Goal: Transaction & Acquisition: Purchase product/service

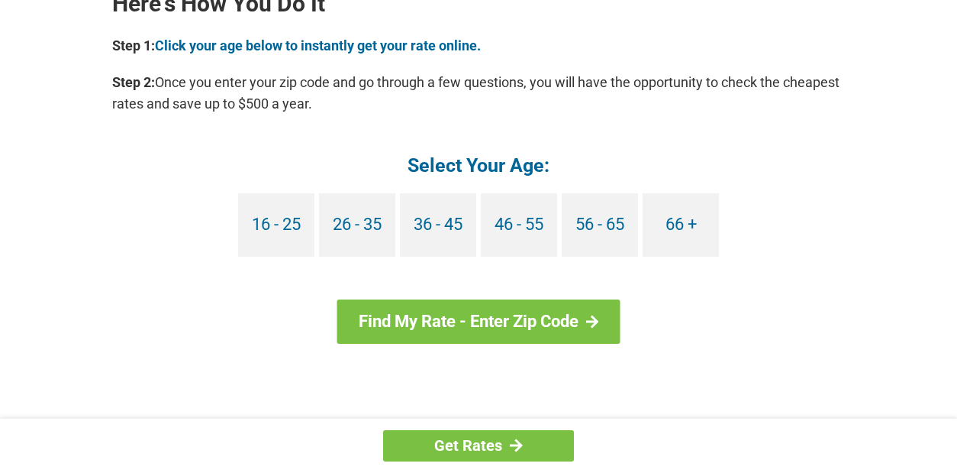
scroll to position [1428, 0]
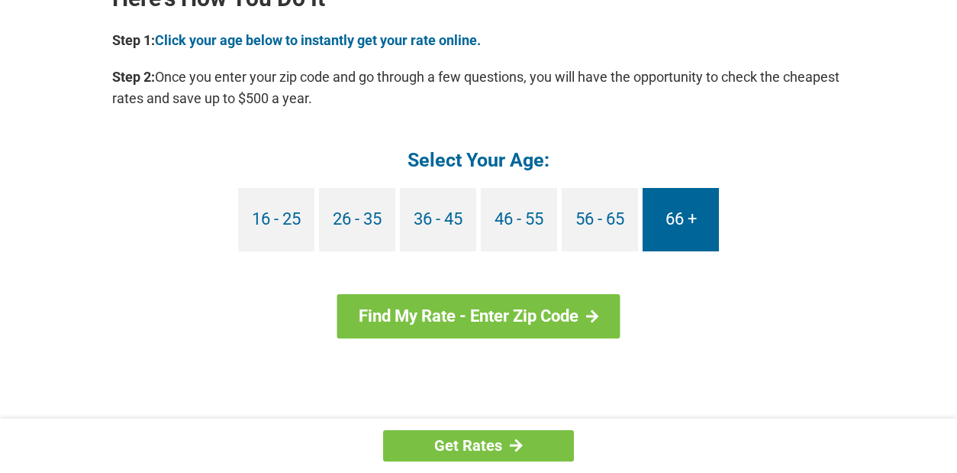
click at [685, 219] on link "66 +" at bounding box center [681, 219] width 76 height 63
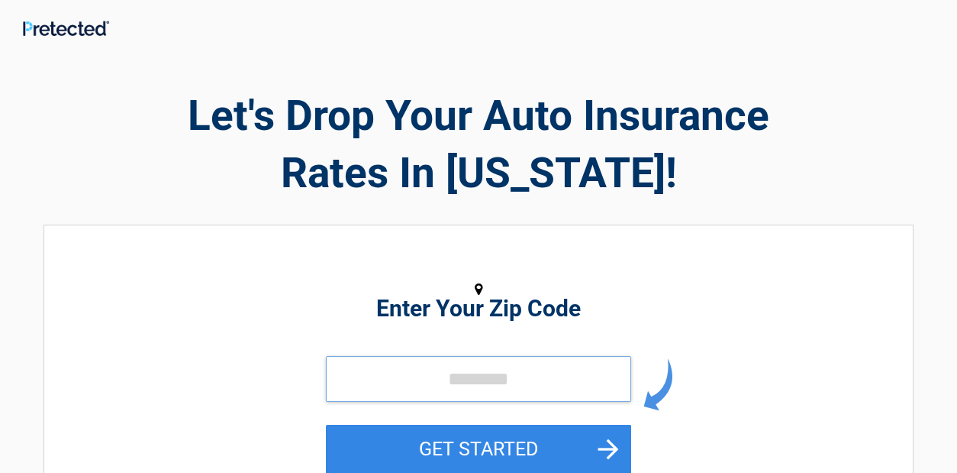
click at [398, 367] on input "tel" at bounding box center [478, 379] width 305 height 46
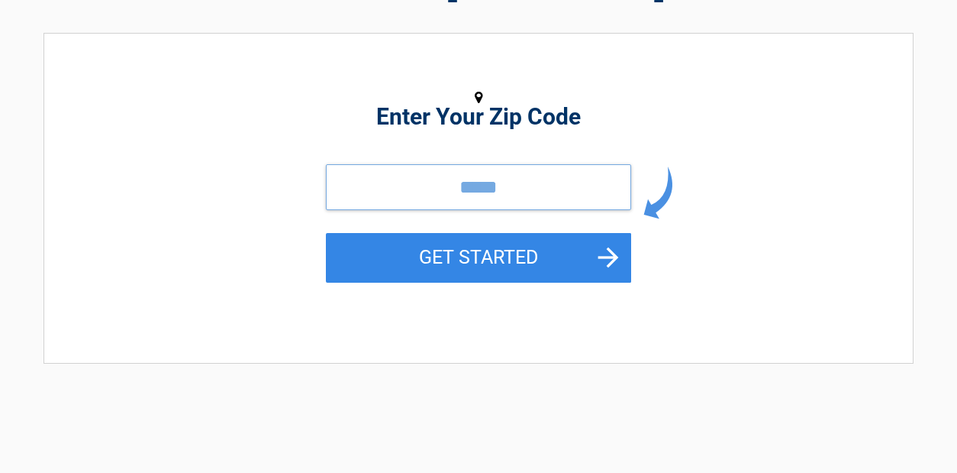
scroll to position [194, 0]
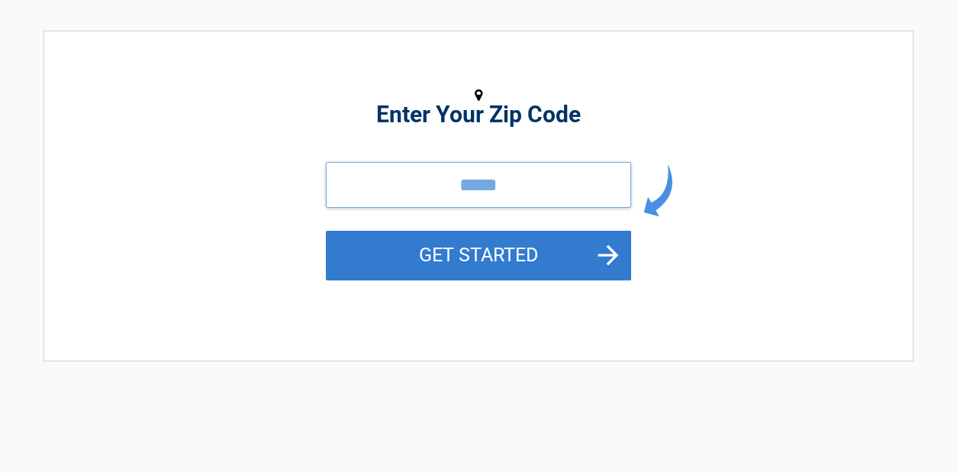
type input "*****"
click at [515, 256] on button "GET STARTED" at bounding box center [478, 256] width 305 height 50
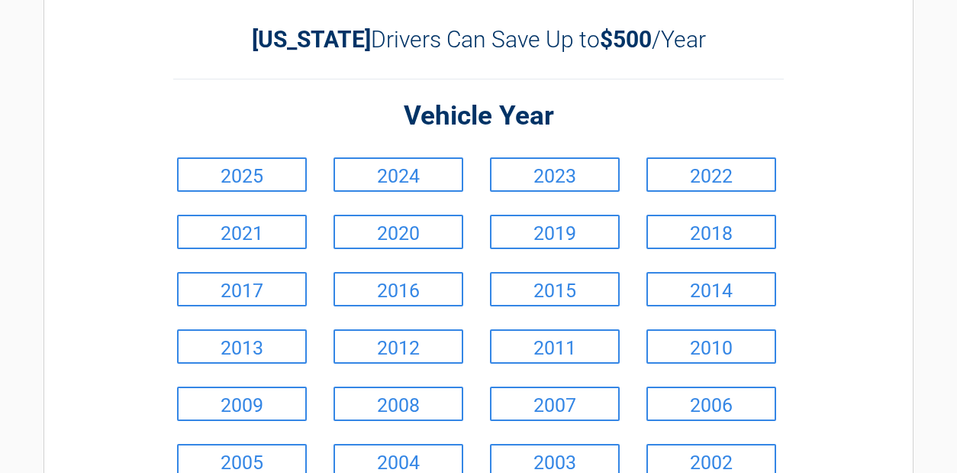
scroll to position [0, 0]
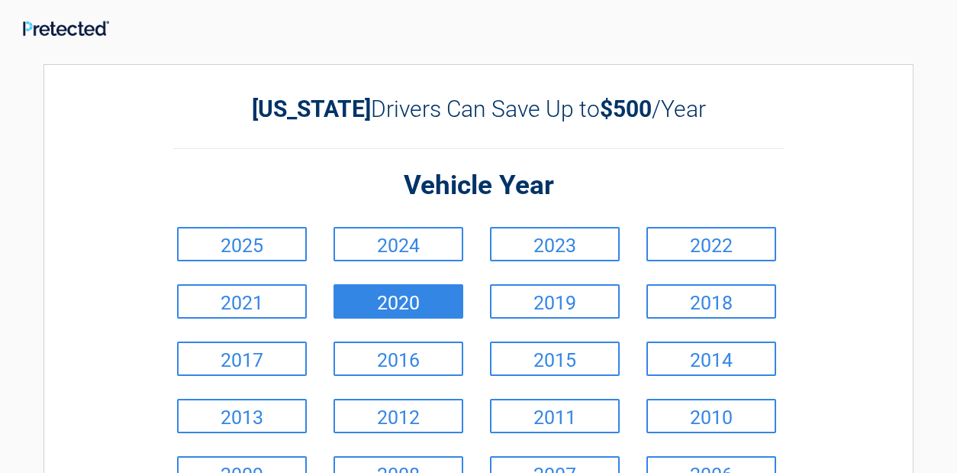
click at [407, 295] on link "2020" at bounding box center [399, 301] width 130 height 34
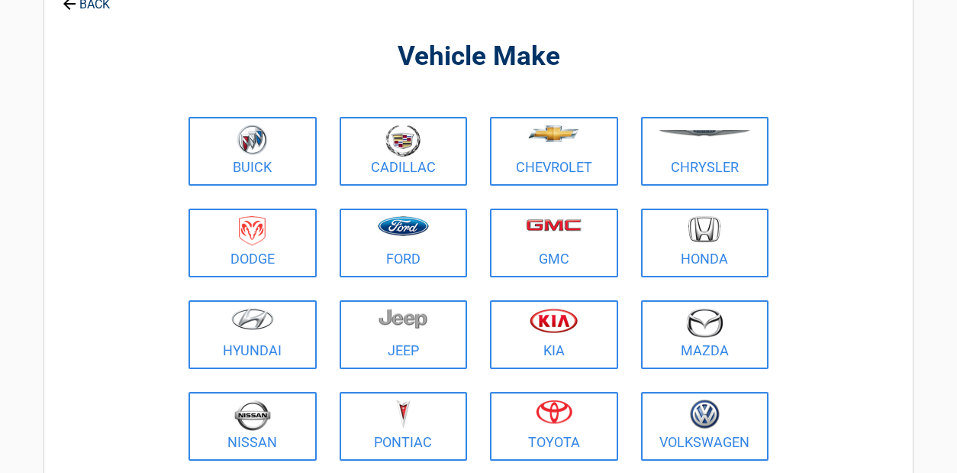
scroll to position [126, 0]
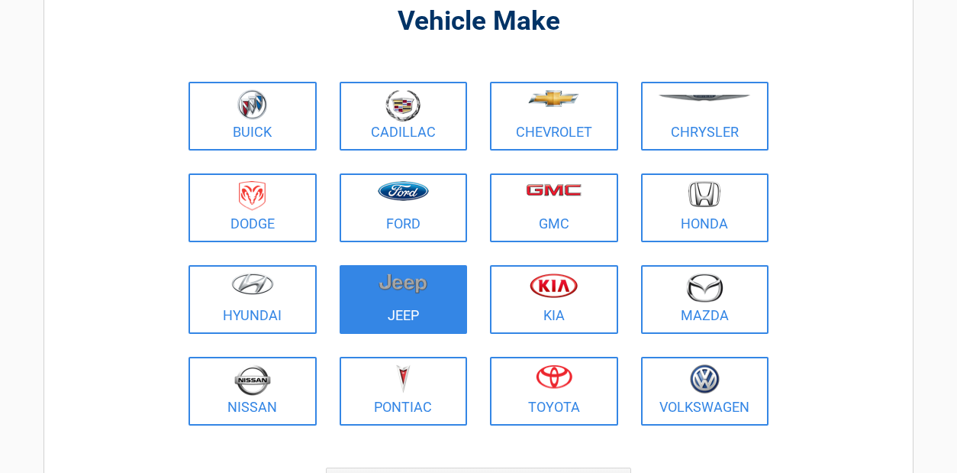
click at [407, 286] on img at bounding box center [403, 283] width 49 height 21
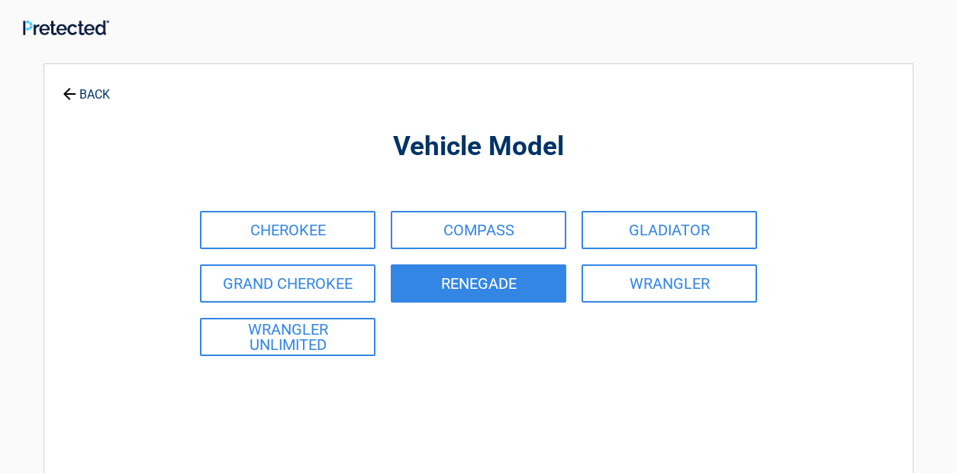
scroll to position [0, 0]
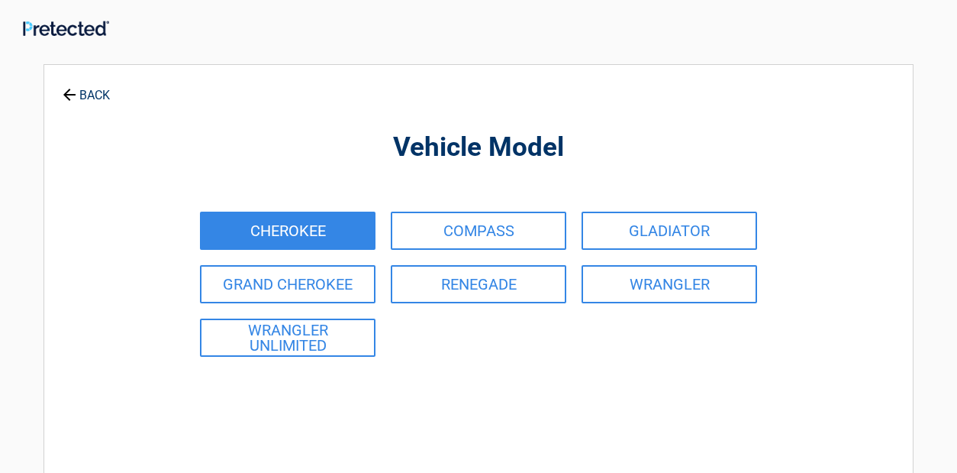
click at [336, 234] on link "CHEROKEE" at bounding box center [288, 230] width 176 height 38
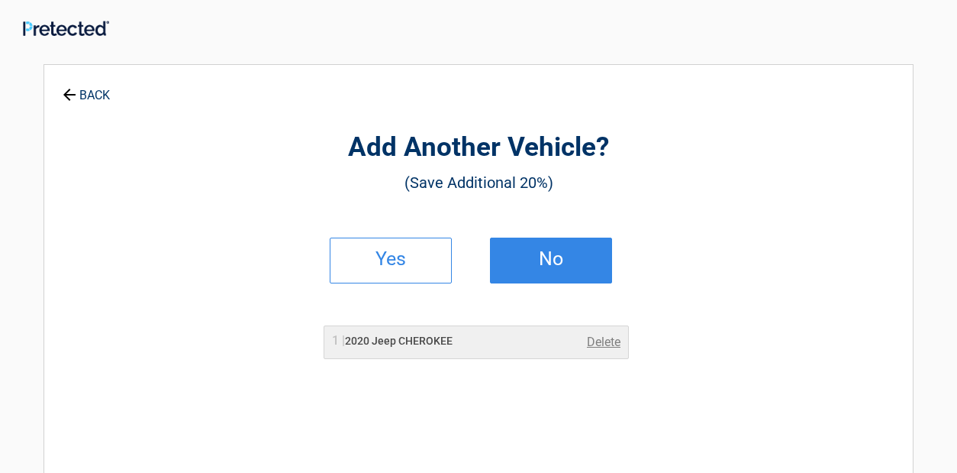
click at [545, 258] on h2 "No" at bounding box center [551, 258] width 90 height 11
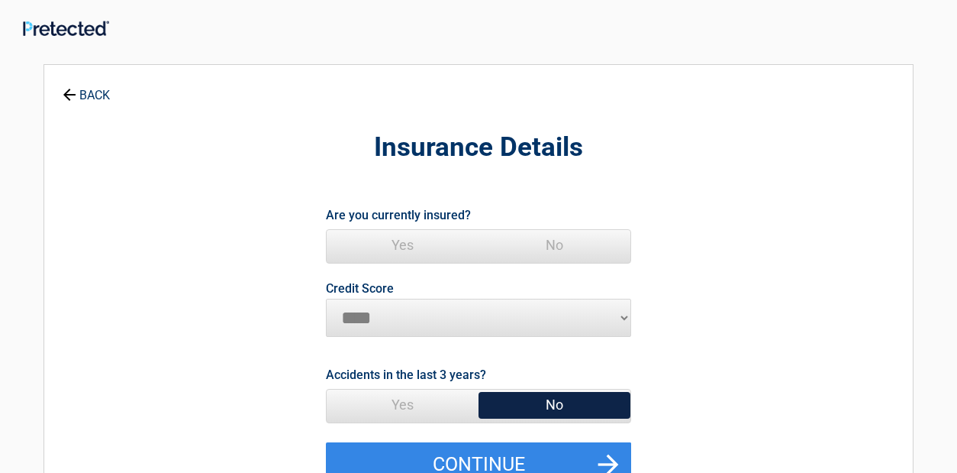
click at [404, 245] on span "Yes" at bounding box center [403, 245] width 152 height 31
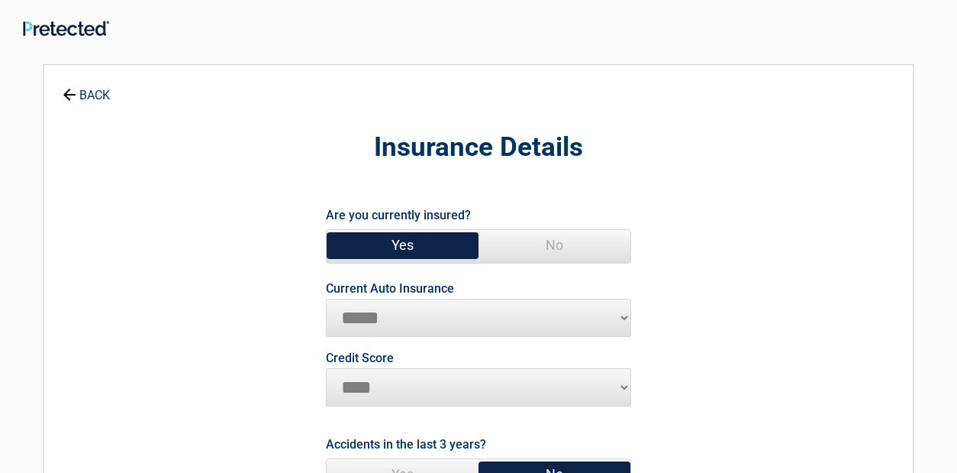
select select "**********"
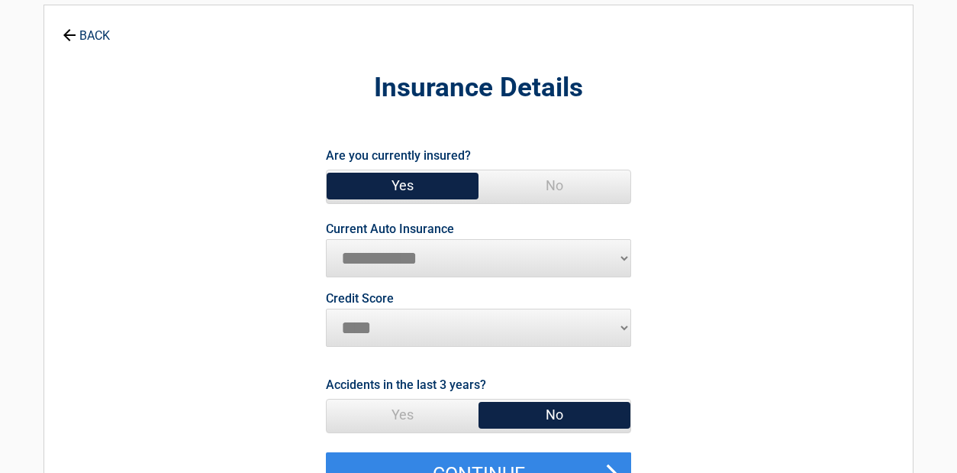
scroll to position [72, 0]
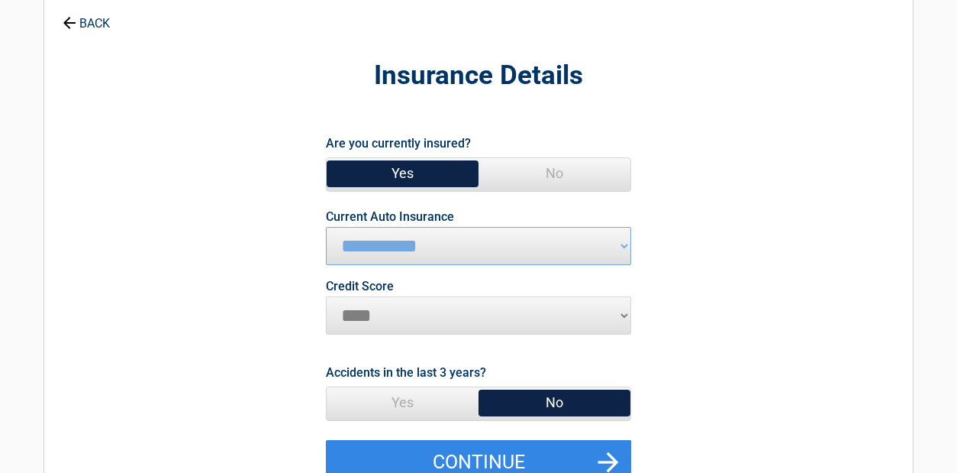
click at [538, 402] on span "No" at bounding box center [555, 402] width 152 height 31
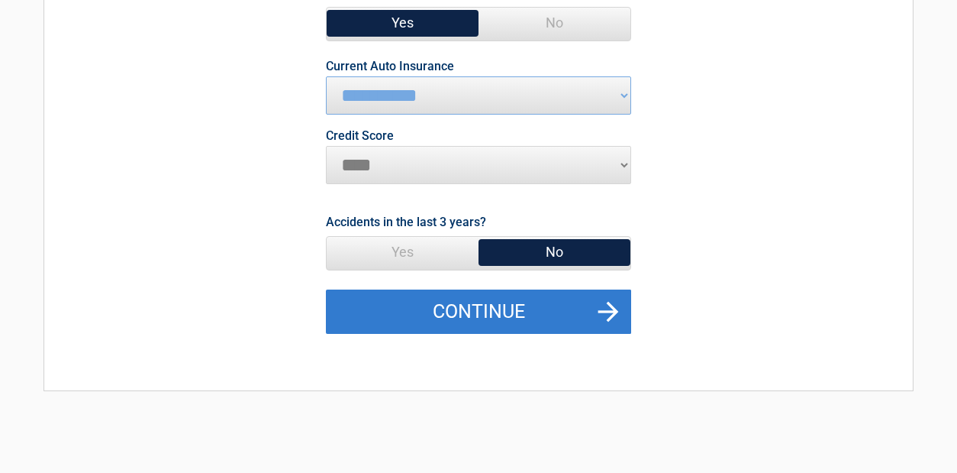
click at [522, 311] on button "Continue" at bounding box center [478, 311] width 305 height 44
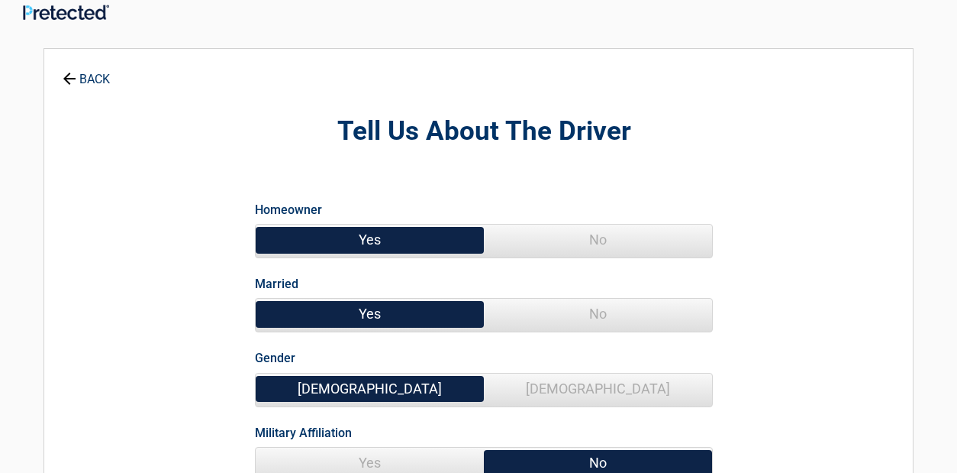
scroll to position [0, 0]
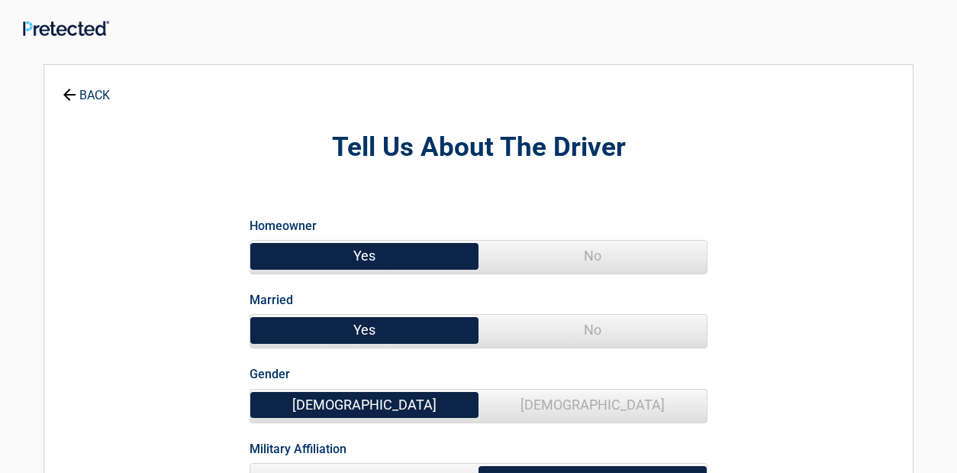
click at [603, 327] on span "No" at bounding box center [593, 330] width 228 height 31
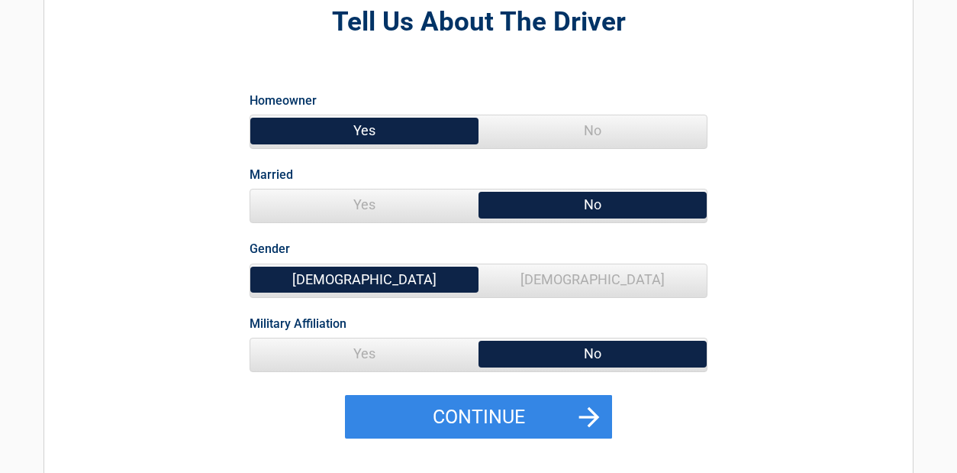
scroll to position [127, 0]
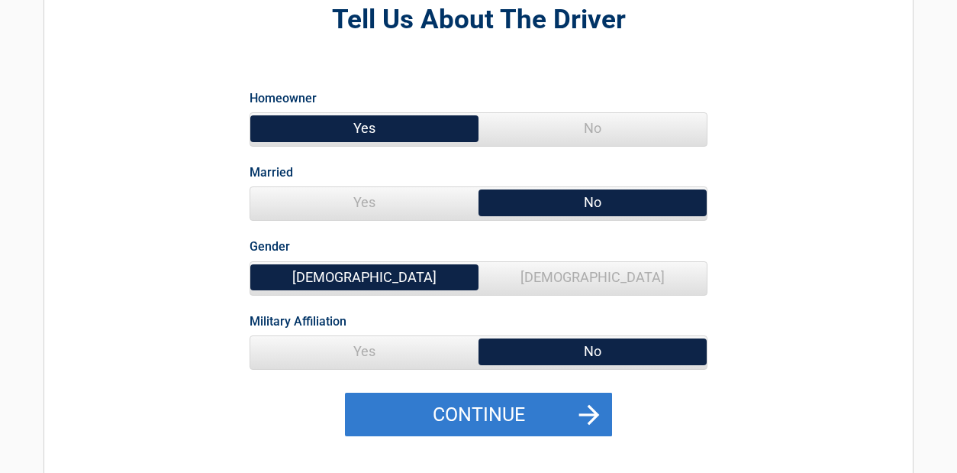
click at [496, 401] on button "Continue" at bounding box center [478, 414] width 267 height 44
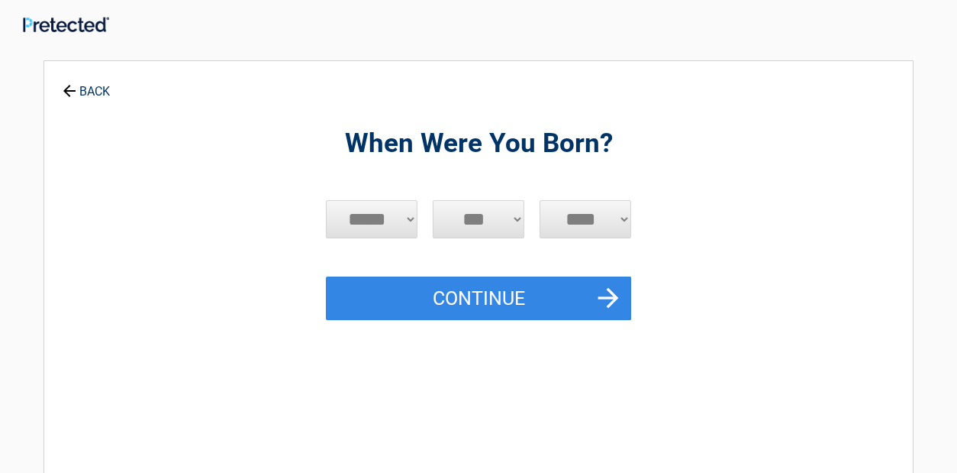
scroll to position [0, 0]
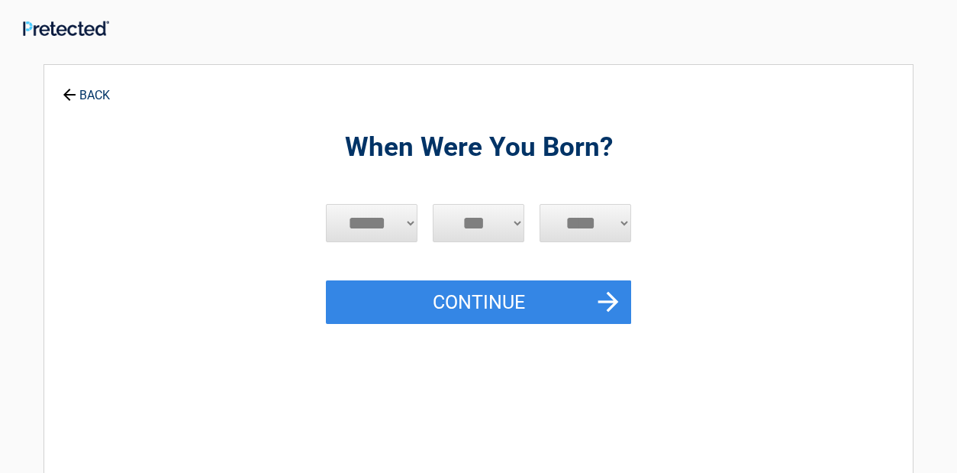
select select "**"
select select "****"
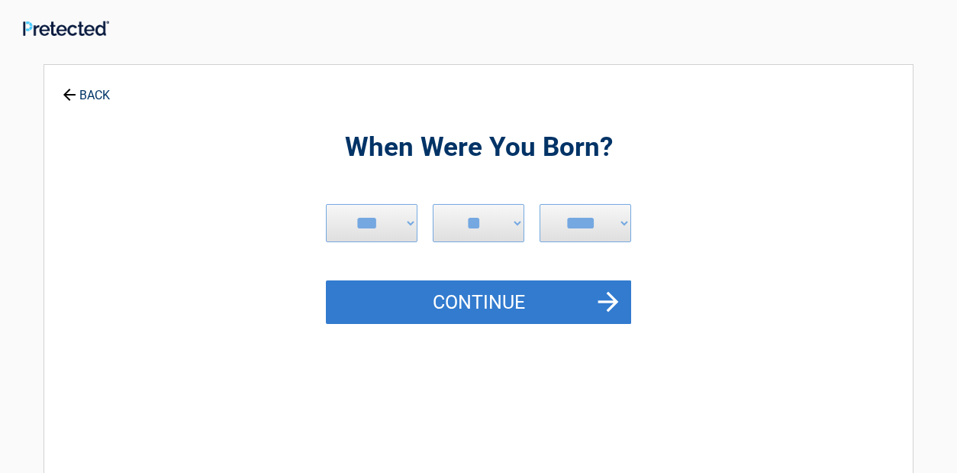
click at [498, 302] on button "Continue" at bounding box center [478, 302] width 305 height 44
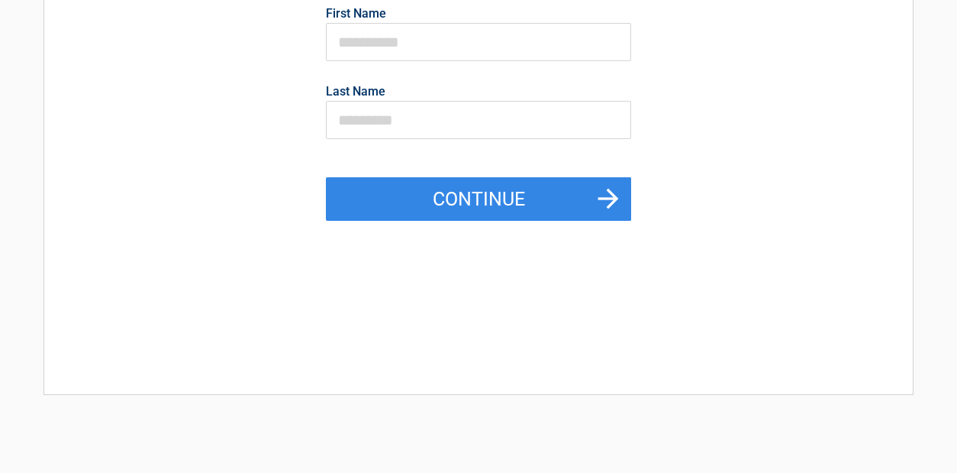
scroll to position [225, 0]
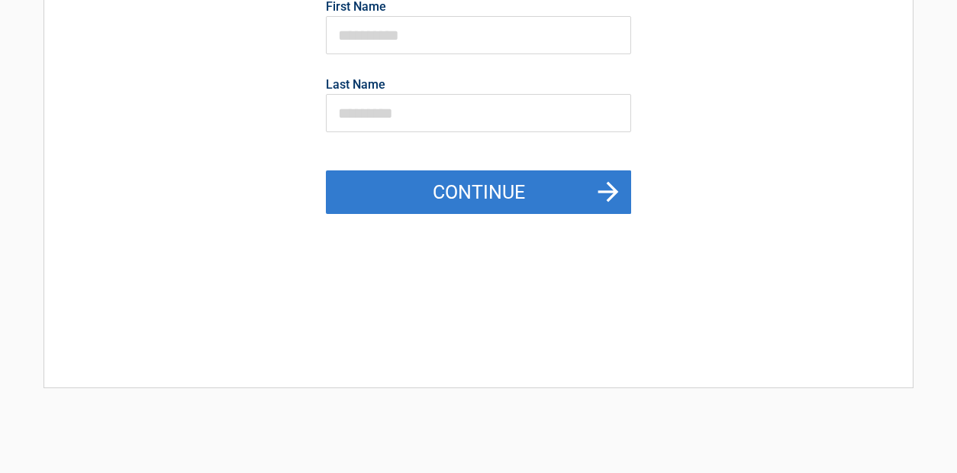
click at [497, 186] on button "Continue" at bounding box center [478, 192] width 305 height 44
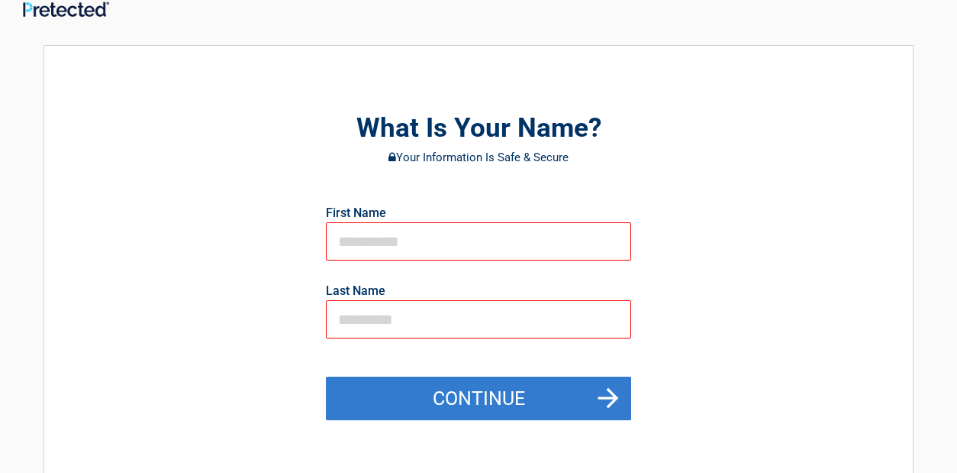
scroll to position [12, 0]
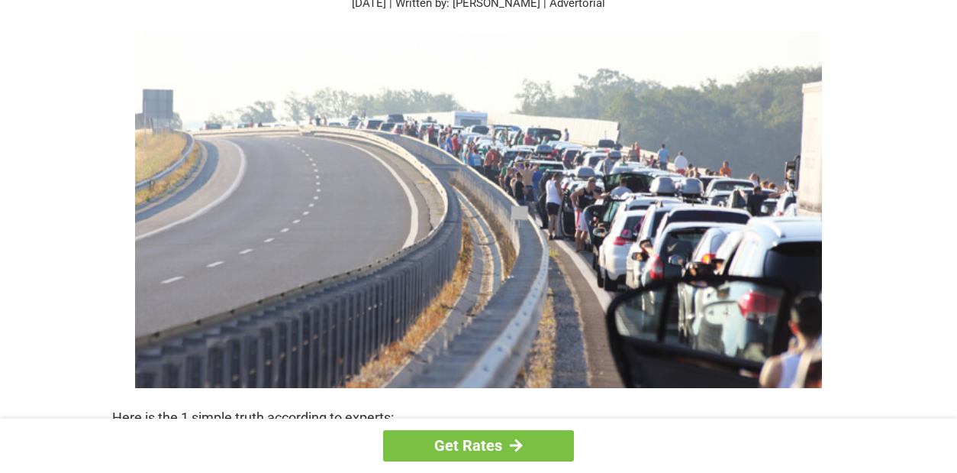
scroll to position [171, 0]
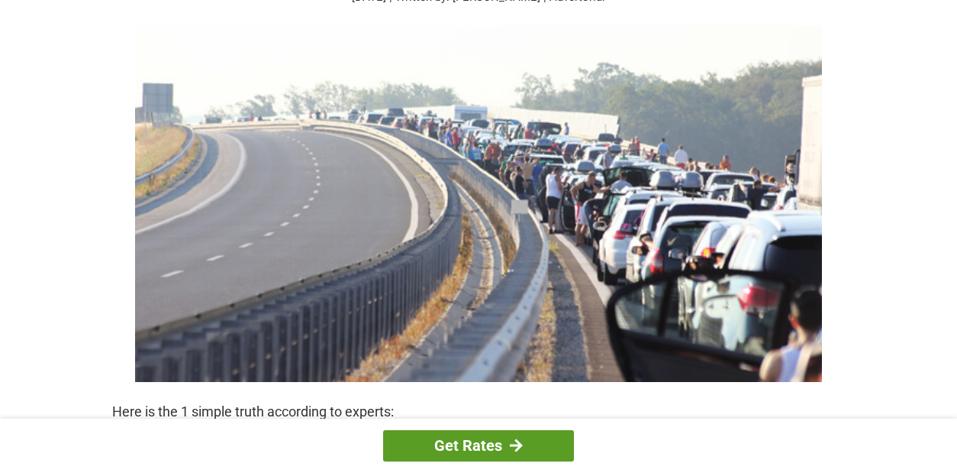
click at [486, 445] on link "Get Rates" at bounding box center [478, 445] width 191 height 31
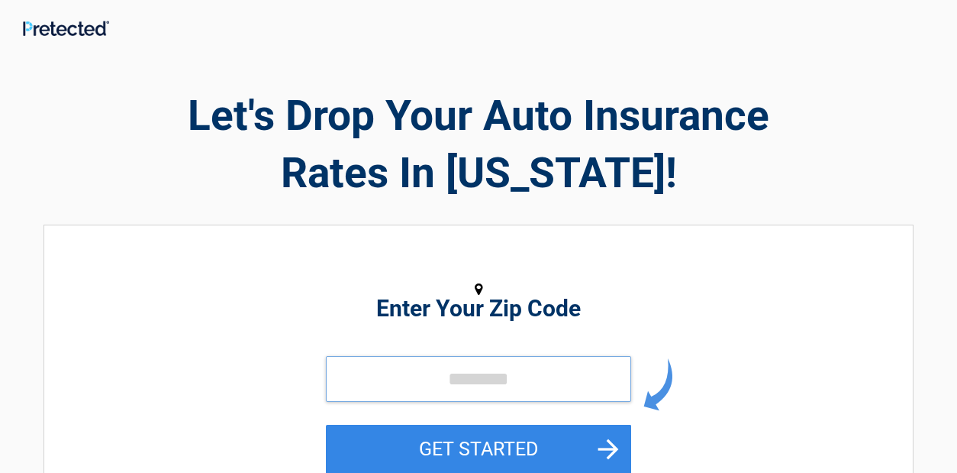
click at [427, 384] on input "tel" at bounding box center [478, 379] width 305 height 46
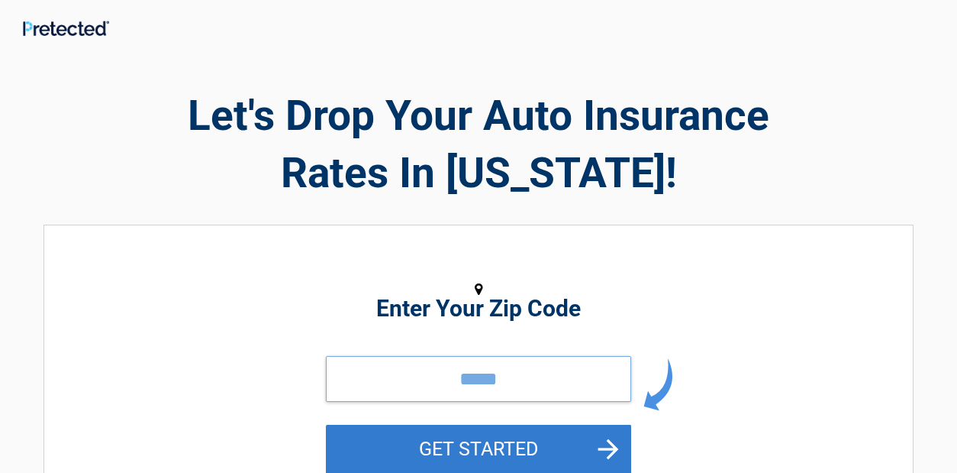
type input "*****"
click at [483, 445] on button "GET STARTED" at bounding box center [478, 449] width 305 height 50
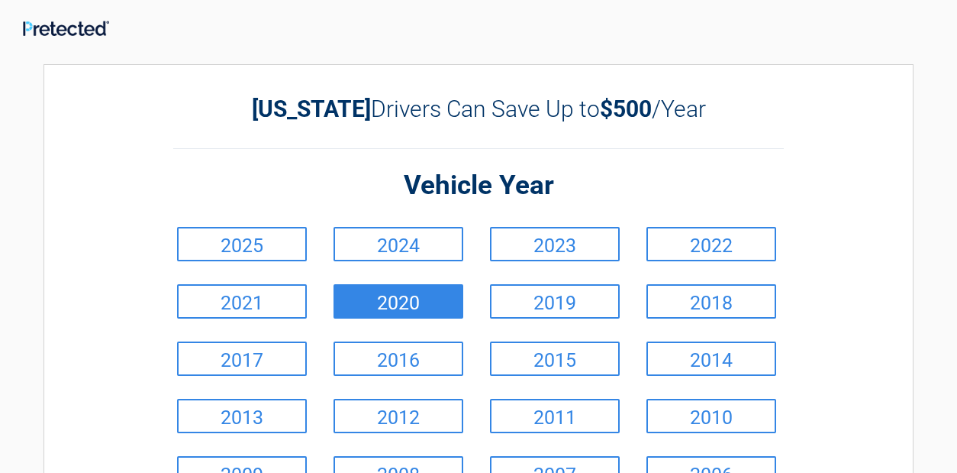
click at [426, 297] on link "2020" at bounding box center [399, 301] width 130 height 34
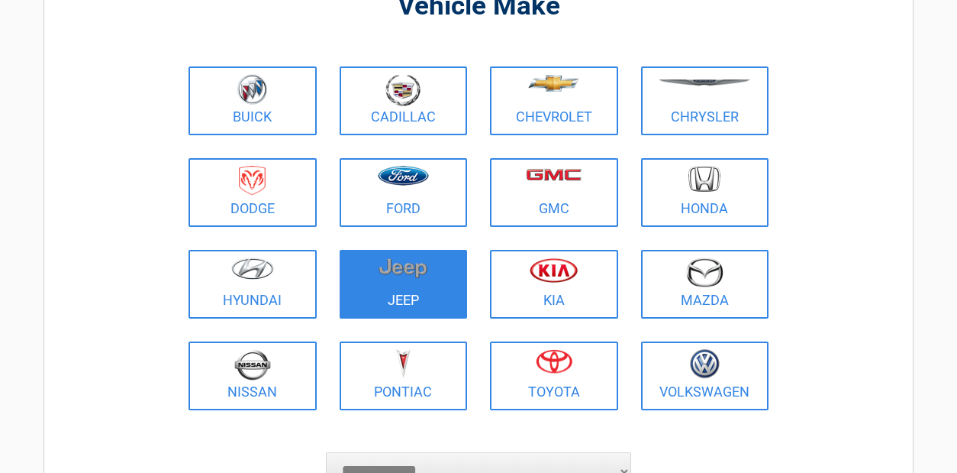
scroll to position [141, 0]
click at [409, 274] on img at bounding box center [403, 267] width 49 height 21
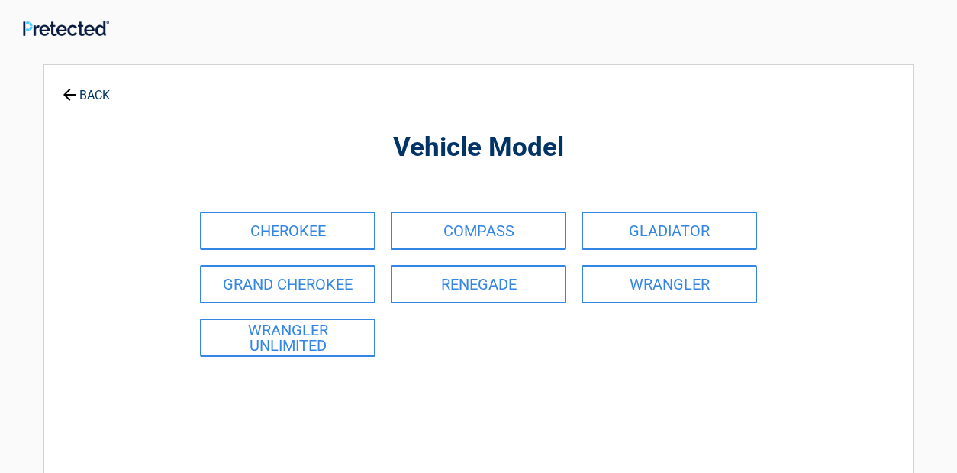
scroll to position [0, 0]
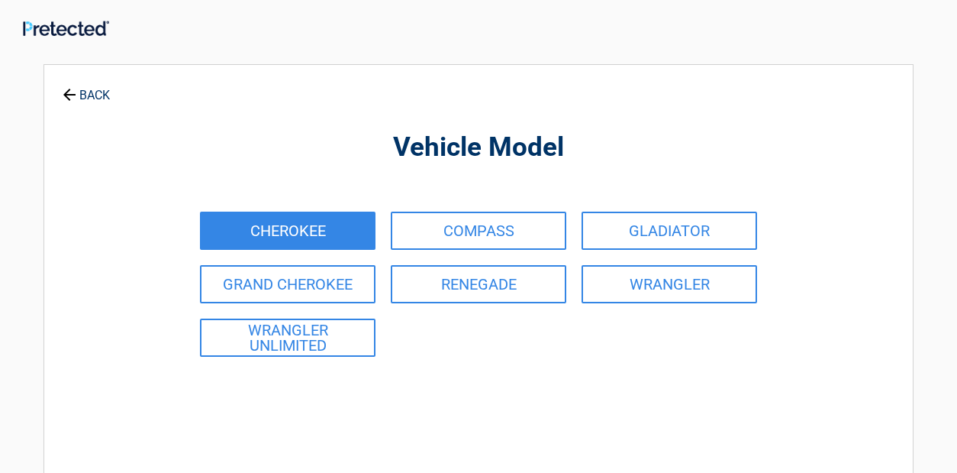
click at [305, 231] on link "CHEROKEE" at bounding box center [288, 230] width 176 height 38
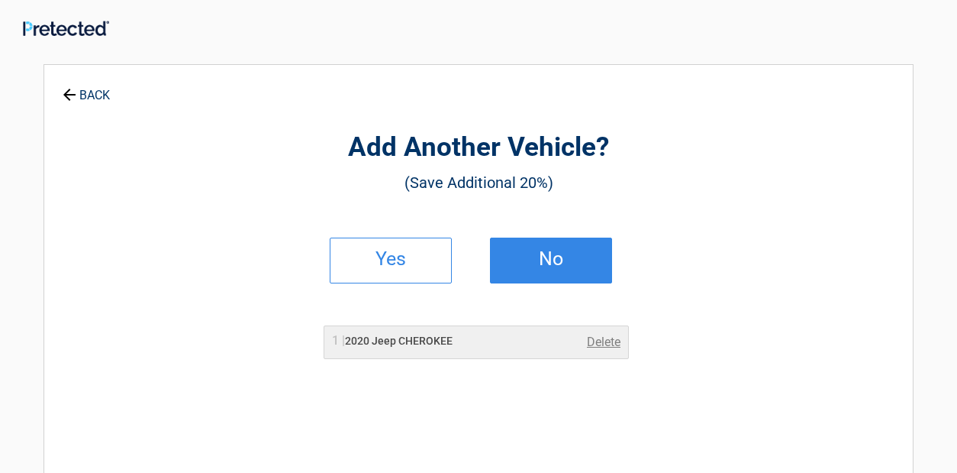
click at [528, 261] on h2 "No" at bounding box center [551, 258] width 90 height 11
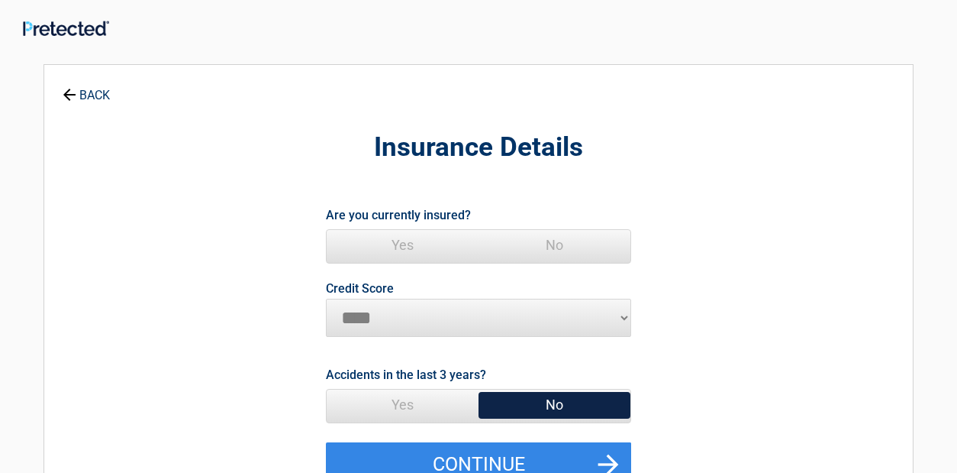
click at [398, 242] on span "Yes" at bounding box center [403, 245] width 152 height 31
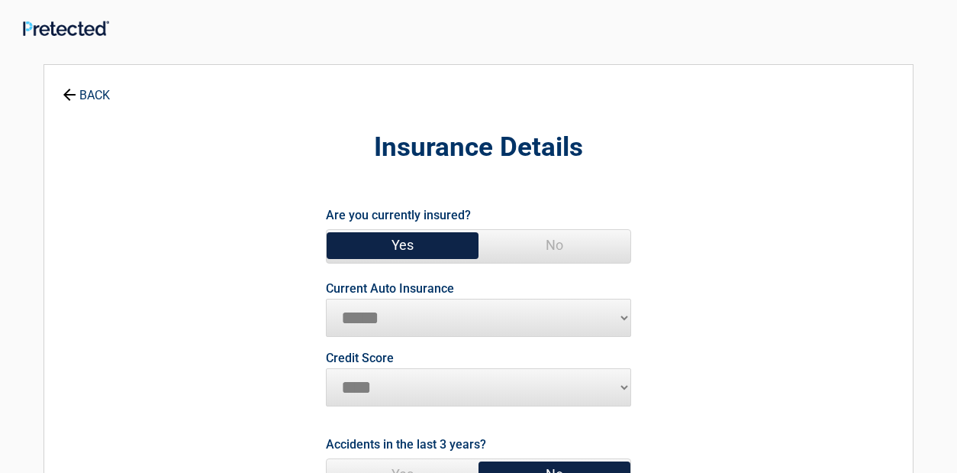
select select "**********"
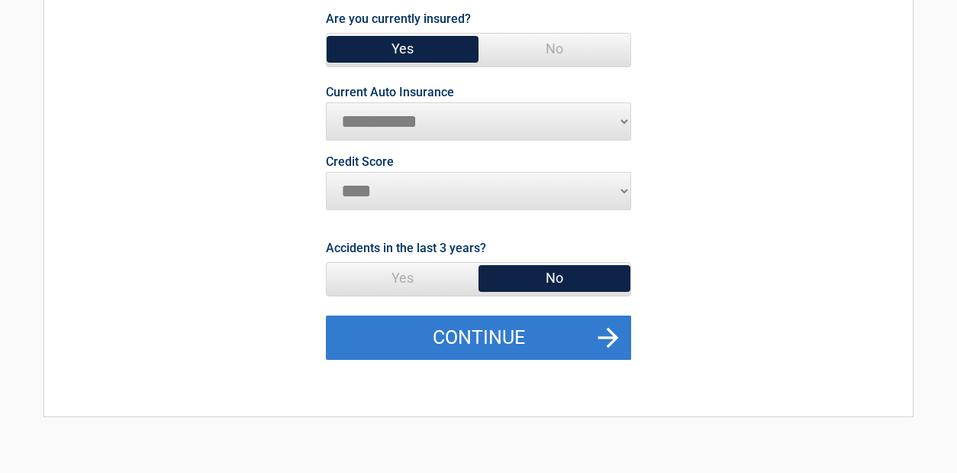
scroll to position [199, 0]
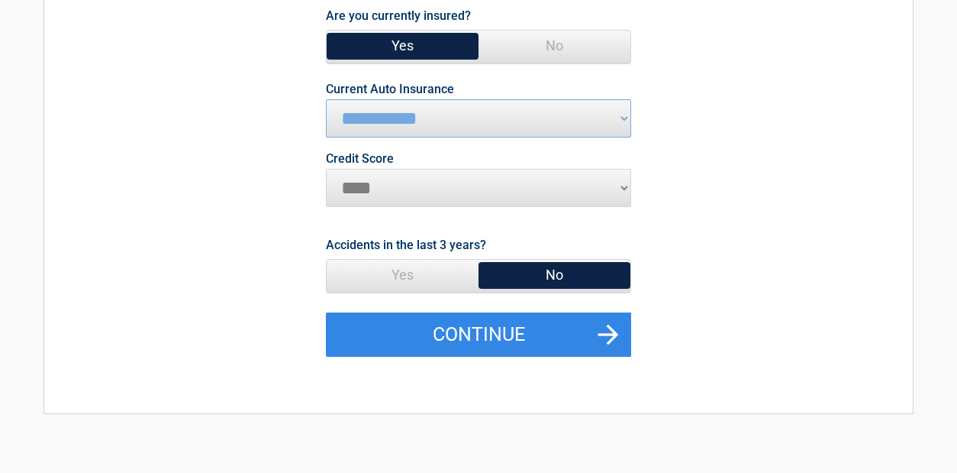
click at [550, 271] on span "No" at bounding box center [555, 275] width 152 height 31
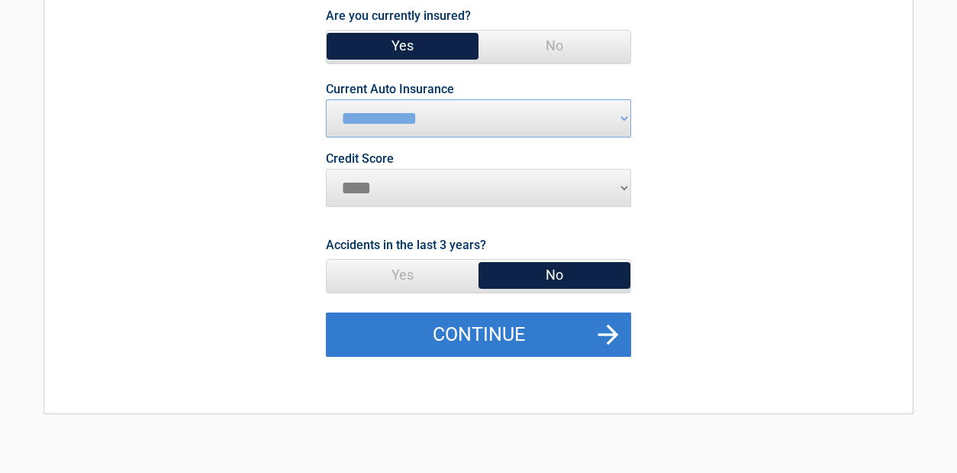
click at [502, 333] on button "Continue" at bounding box center [478, 334] width 305 height 44
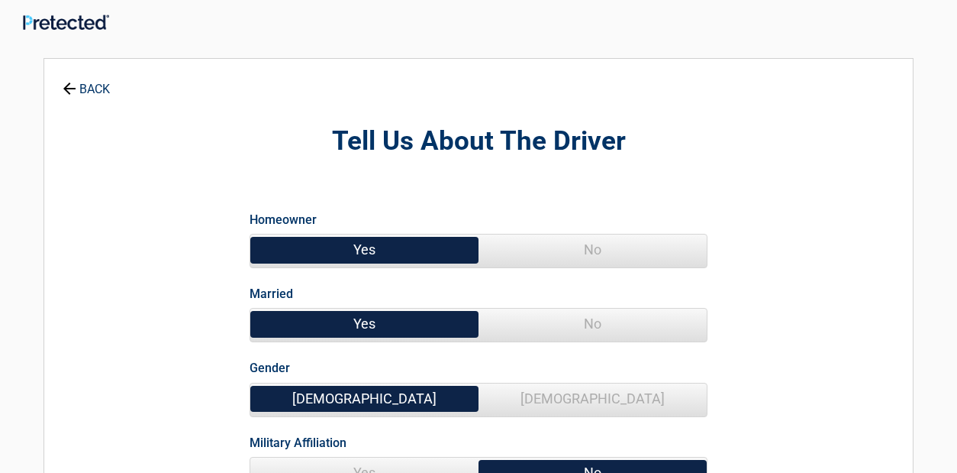
scroll to position [0, 0]
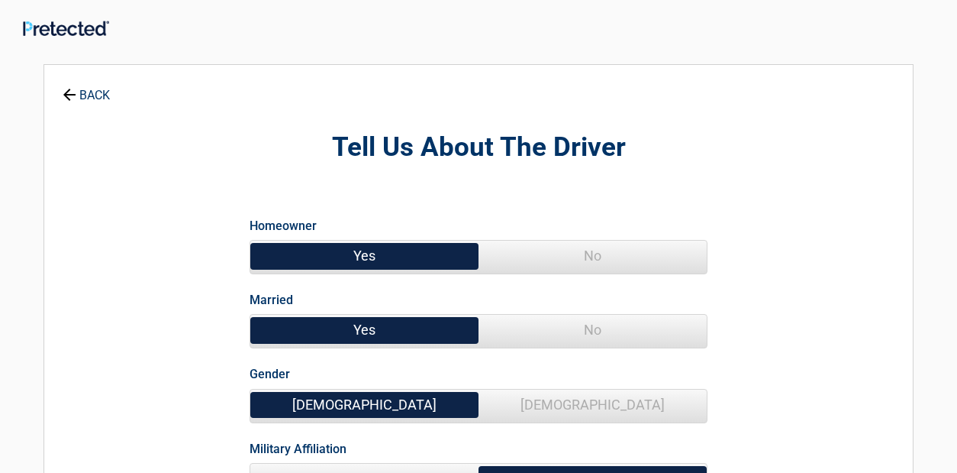
click at [581, 324] on span "No" at bounding box center [593, 330] width 228 height 31
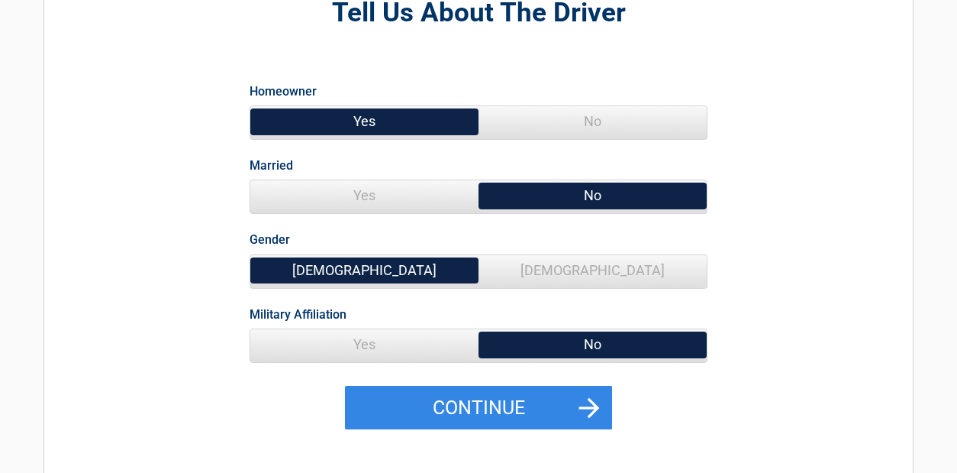
scroll to position [137, 0]
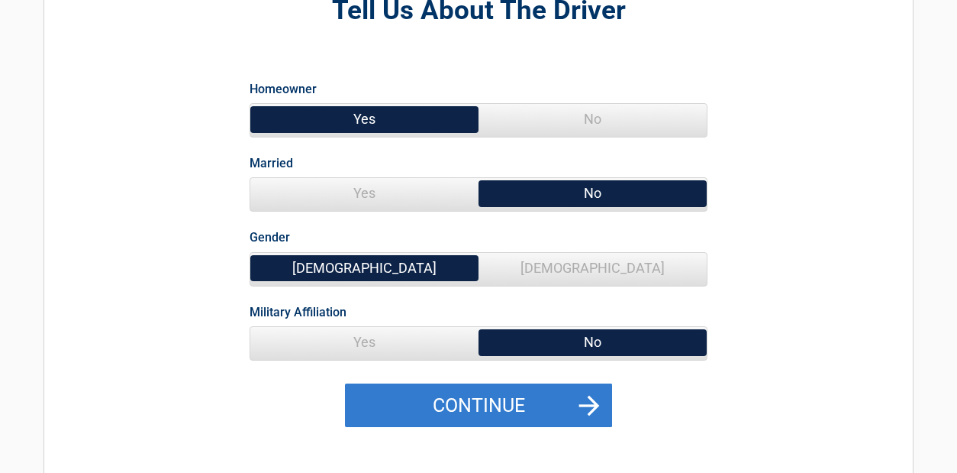
click at [407, 392] on button "Continue" at bounding box center [478, 405] width 267 height 44
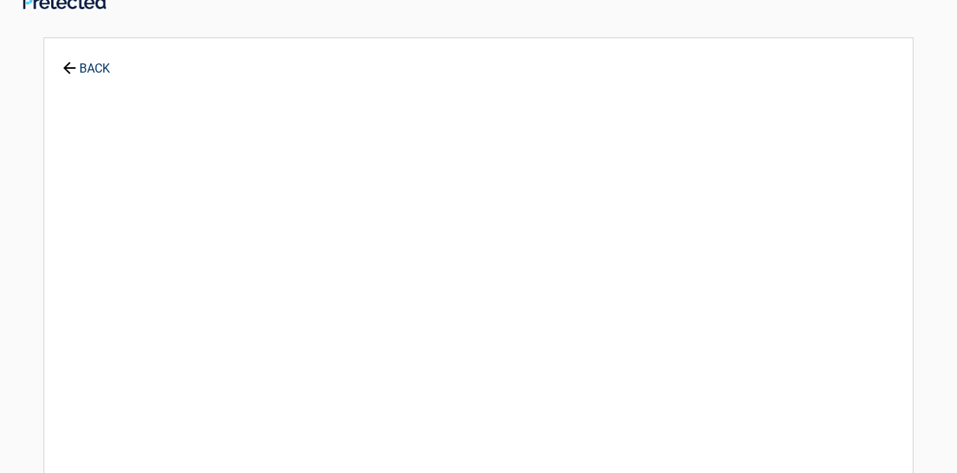
scroll to position [0, 0]
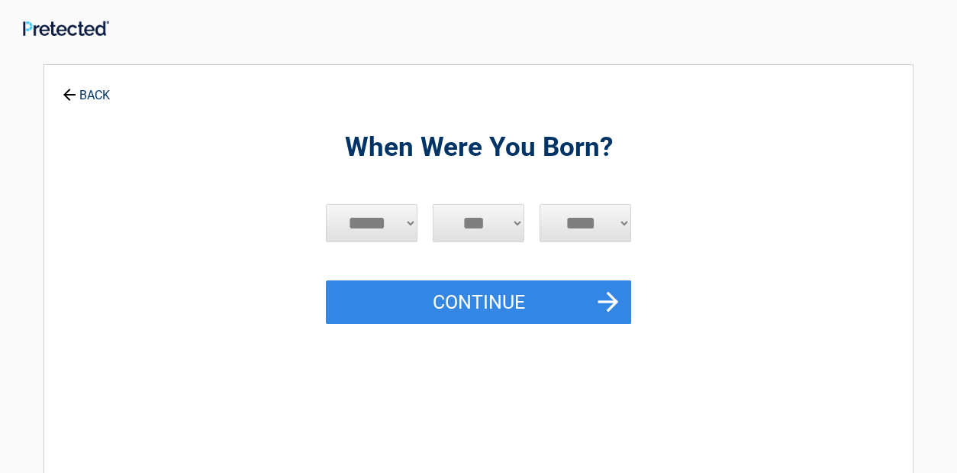
select select "**"
select select "****"
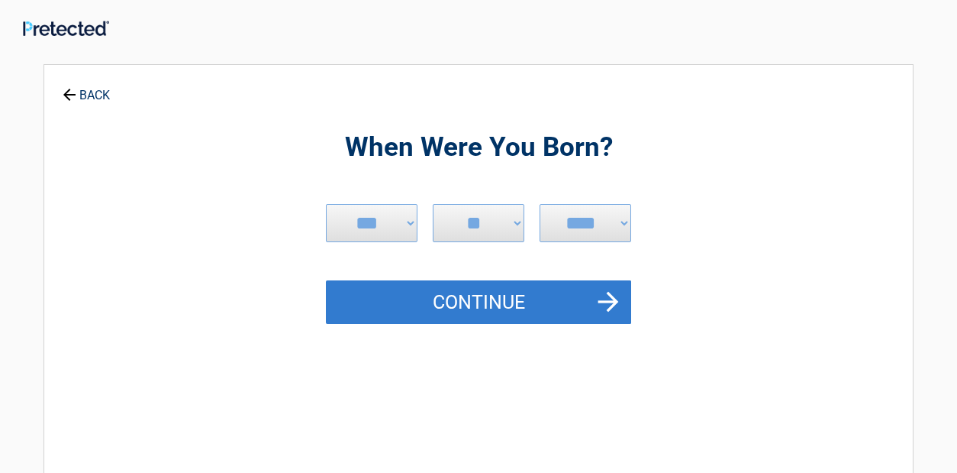
click at [502, 295] on button "Continue" at bounding box center [478, 302] width 305 height 44
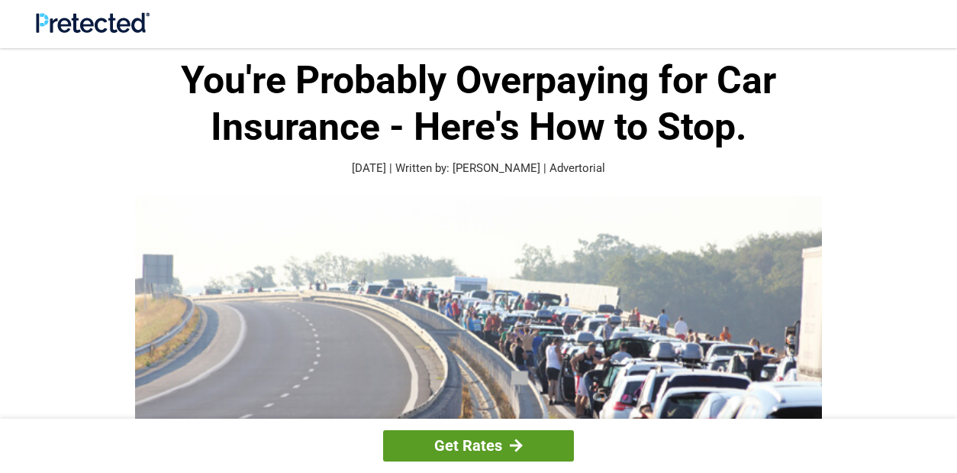
click at [476, 438] on link "Get Rates" at bounding box center [478, 445] width 191 height 31
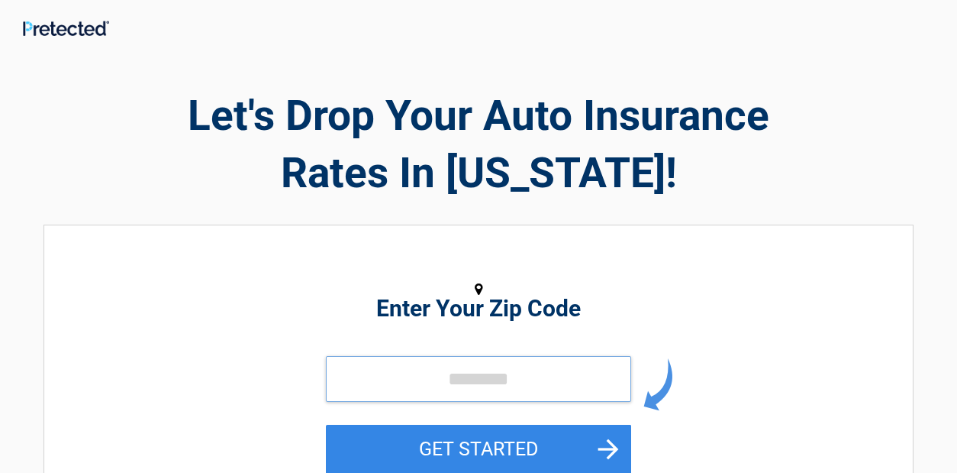
click at [463, 377] on input "tel" at bounding box center [478, 379] width 305 height 46
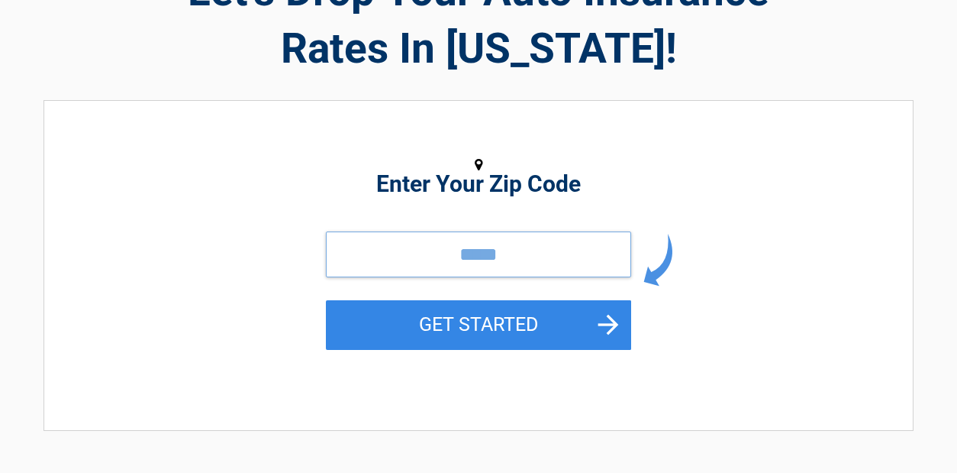
scroll to position [127, 0]
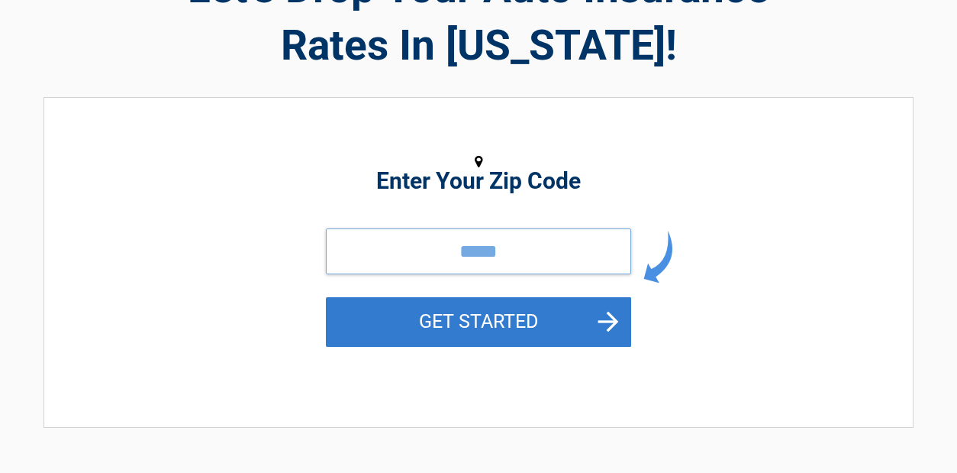
type input "*****"
click at [479, 324] on button "GET STARTED" at bounding box center [478, 322] width 305 height 50
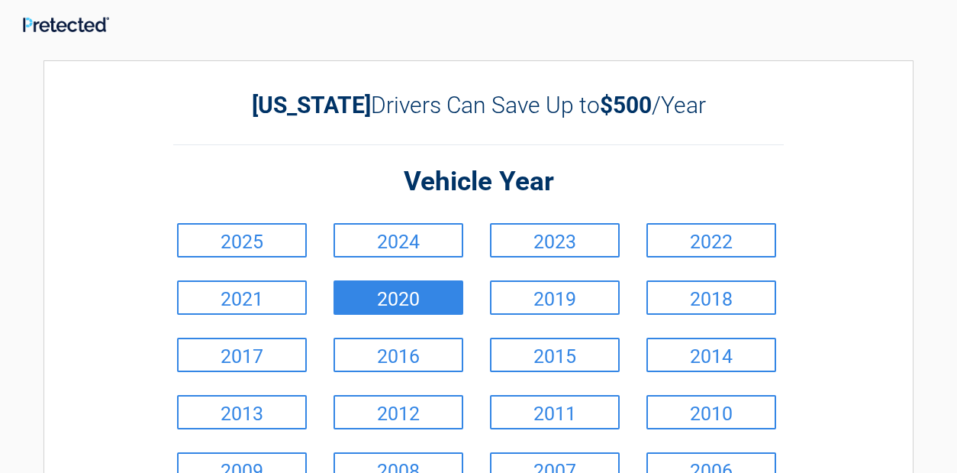
scroll to position [4, 1]
click at [405, 293] on link "2020" at bounding box center [399, 297] width 130 height 34
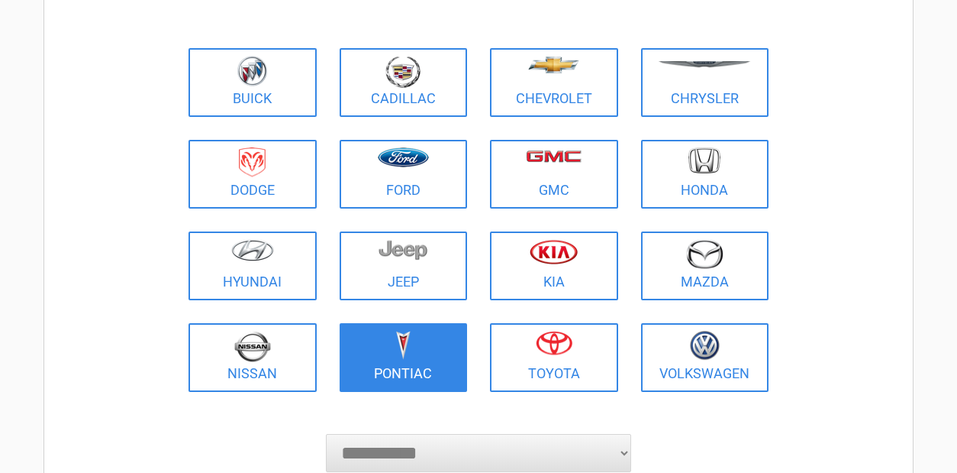
scroll to position [156, 0]
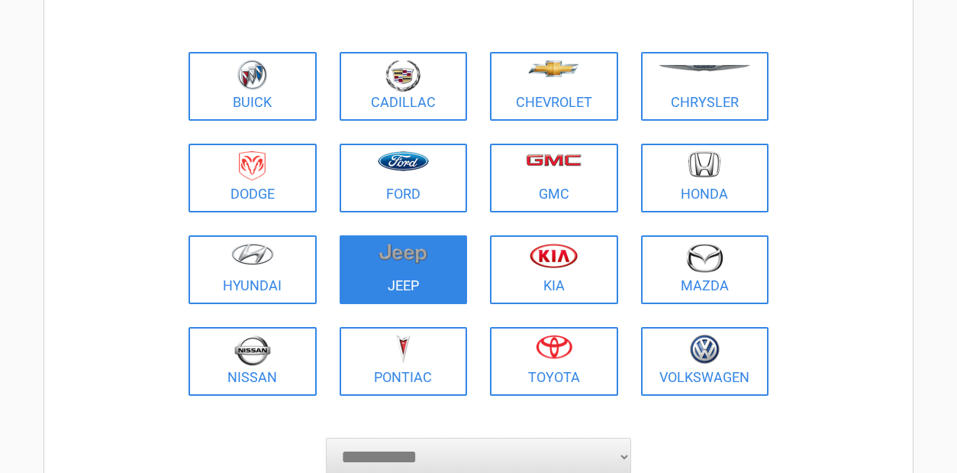
click at [401, 257] on img at bounding box center [403, 253] width 49 height 21
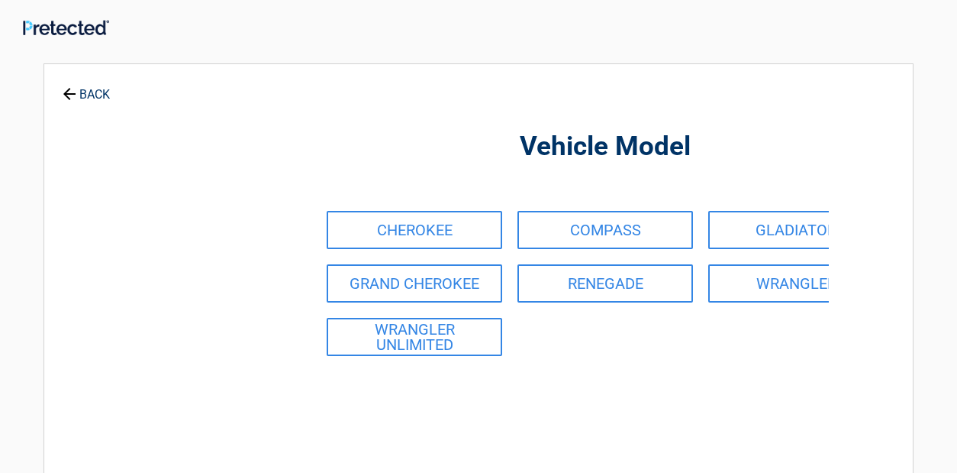
scroll to position [0, 0]
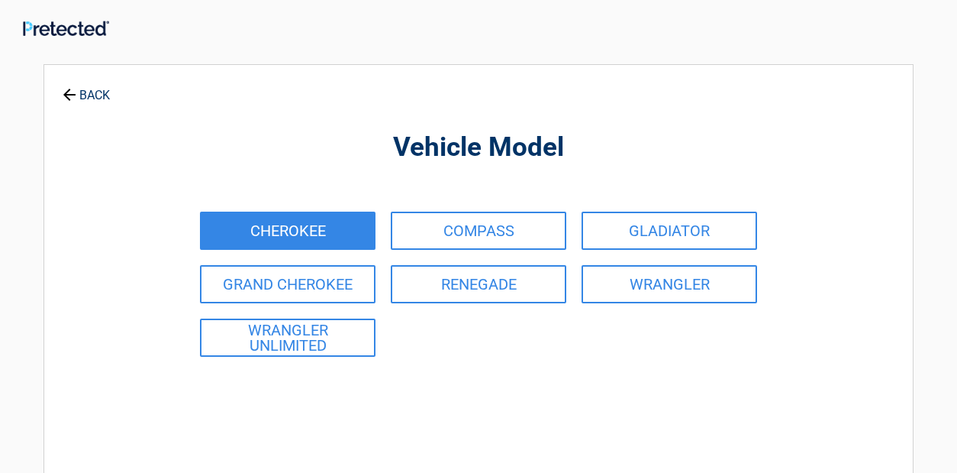
click at [302, 235] on link "CHEROKEE" at bounding box center [288, 230] width 176 height 38
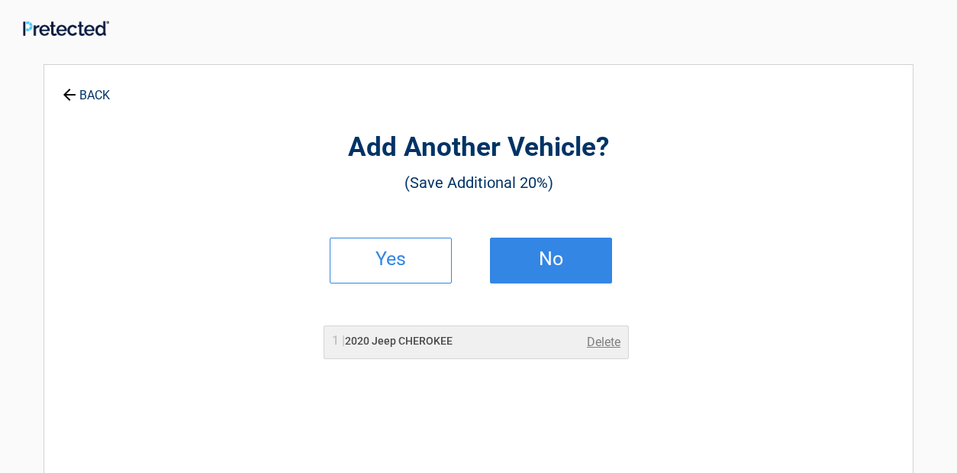
click at [555, 261] on h2 "No" at bounding box center [551, 258] width 90 height 11
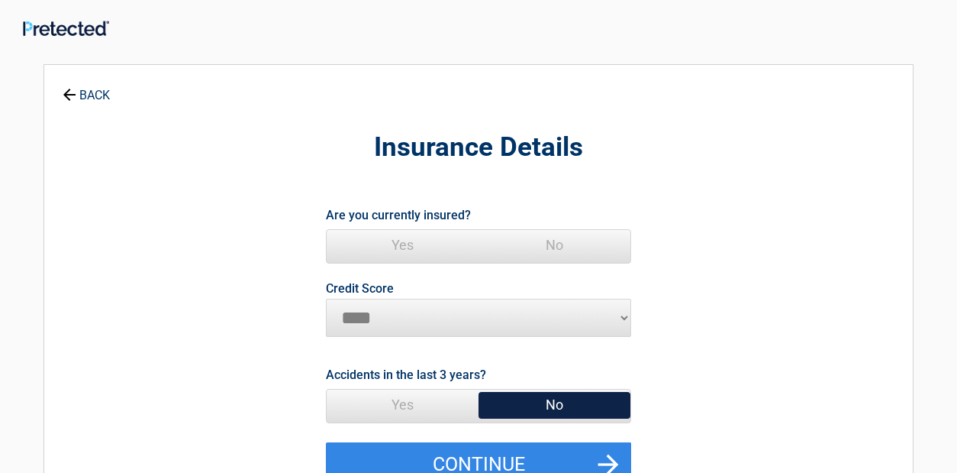
click at [403, 237] on span "Yes" at bounding box center [403, 245] width 152 height 31
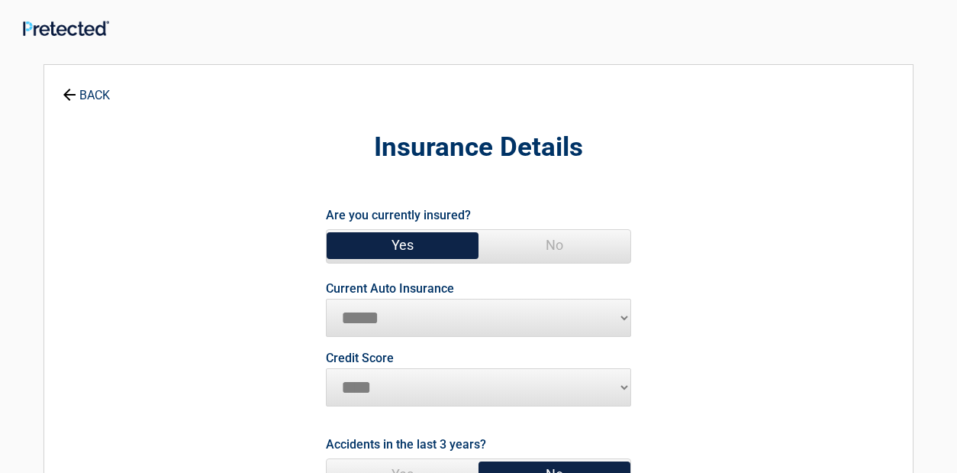
select select "**********"
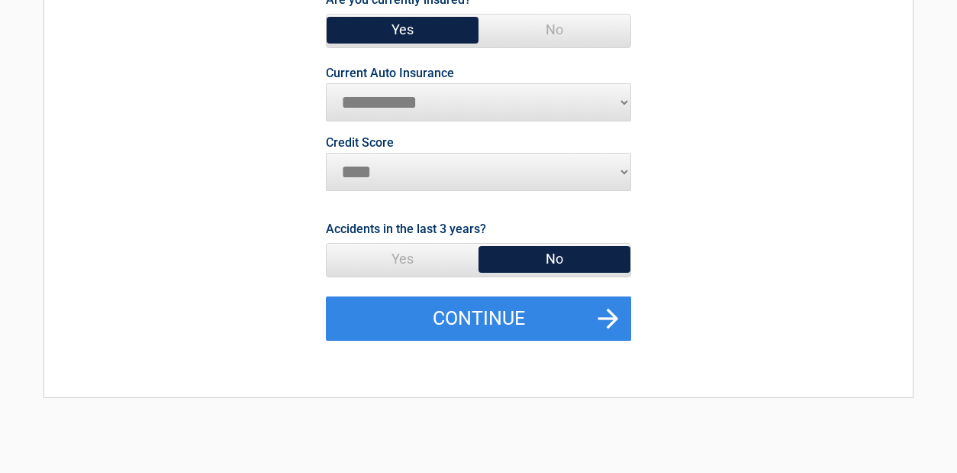
scroll to position [218, 0]
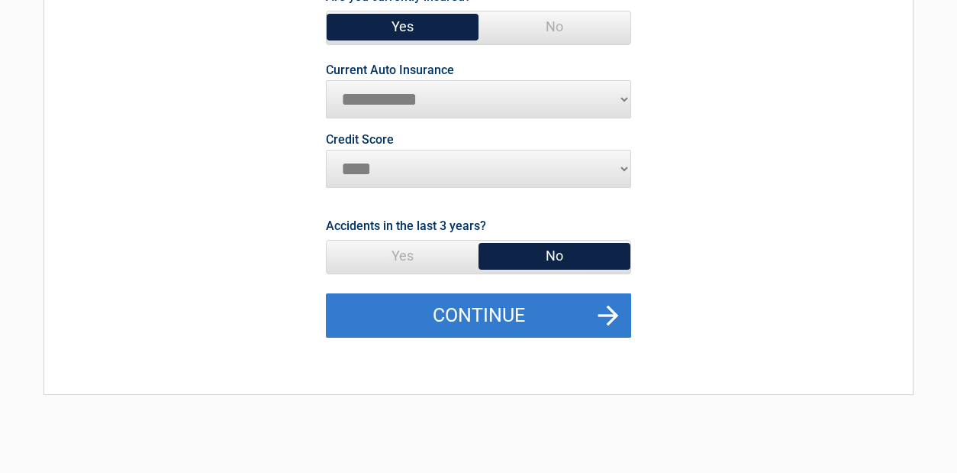
click at [495, 317] on button "Continue" at bounding box center [478, 315] width 305 height 44
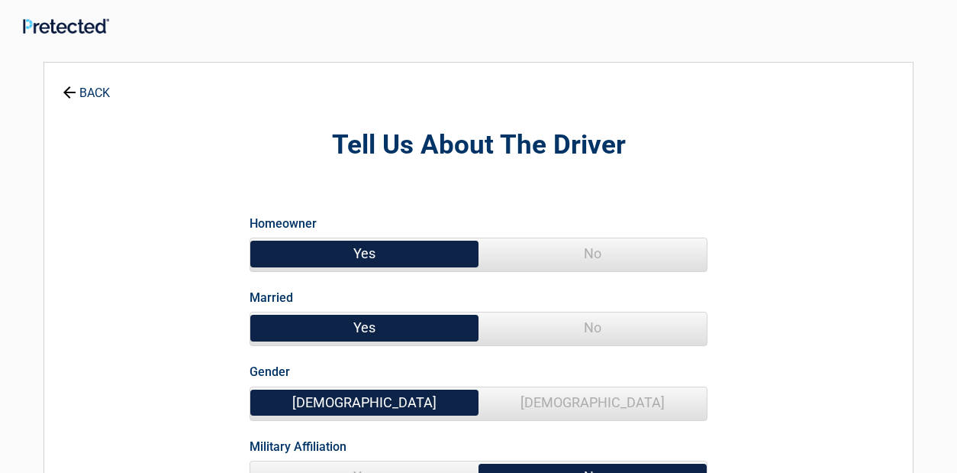
scroll to position [0, 0]
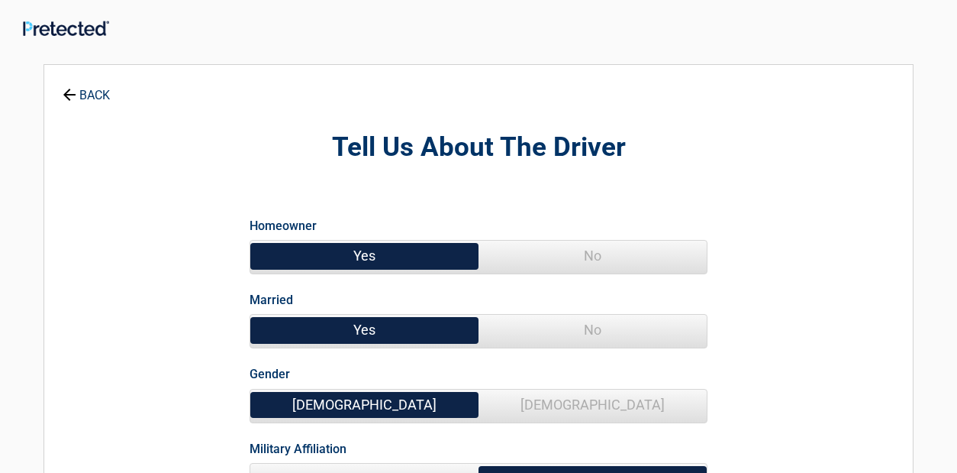
click at [593, 326] on span "No" at bounding box center [593, 330] width 228 height 31
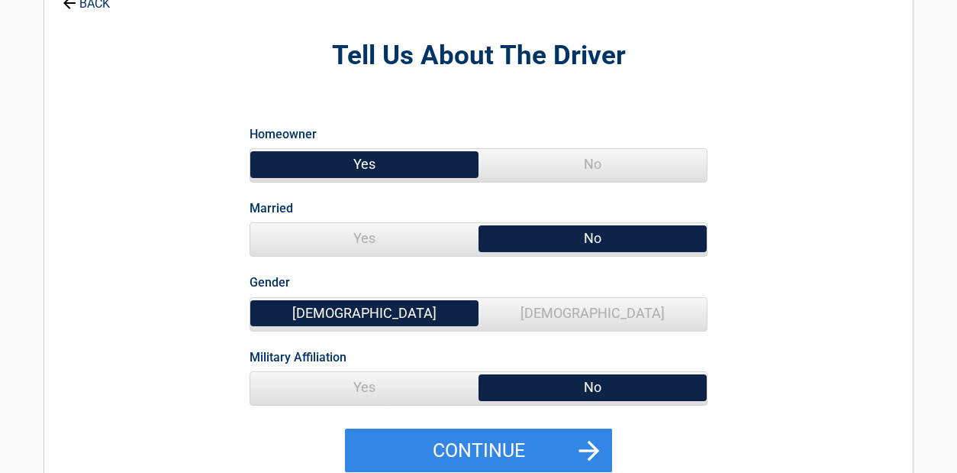
scroll to position [93, 0]
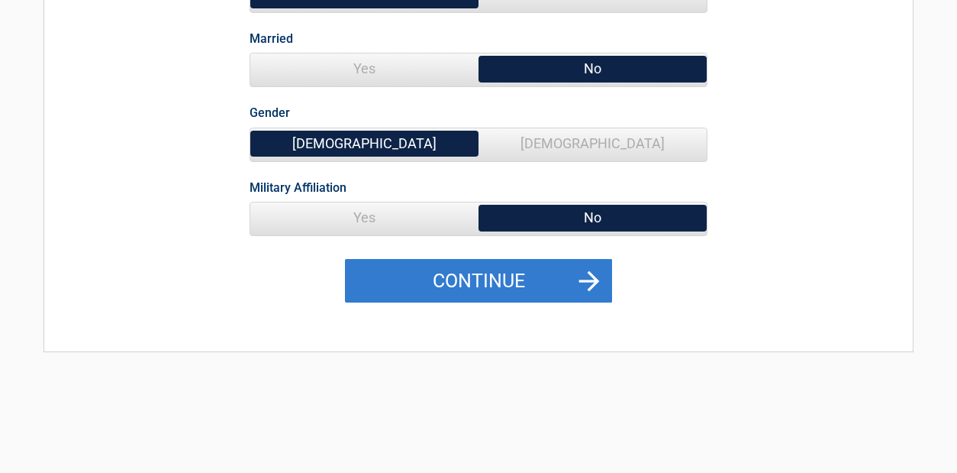
click at [512, 280] on button "Continue" at bounding box center [478, 281] width 267 height 44
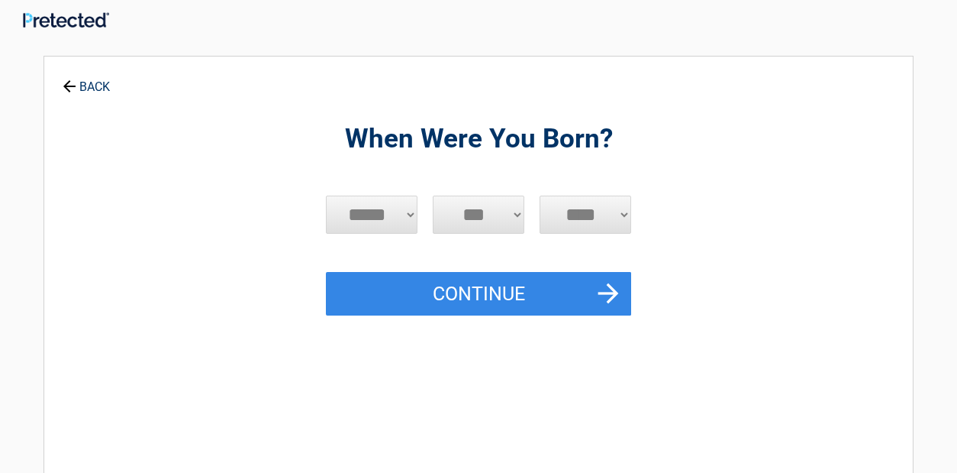
scroll to position [0, 0]
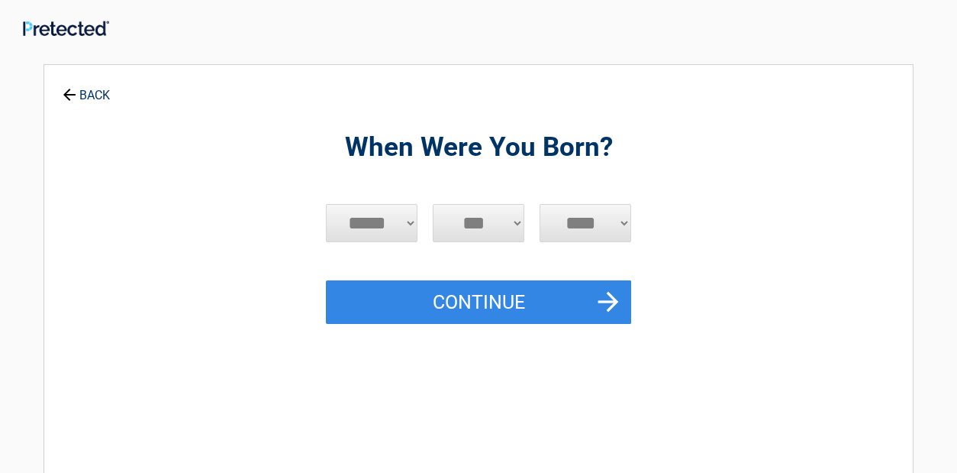
select select "**"
select select "****"
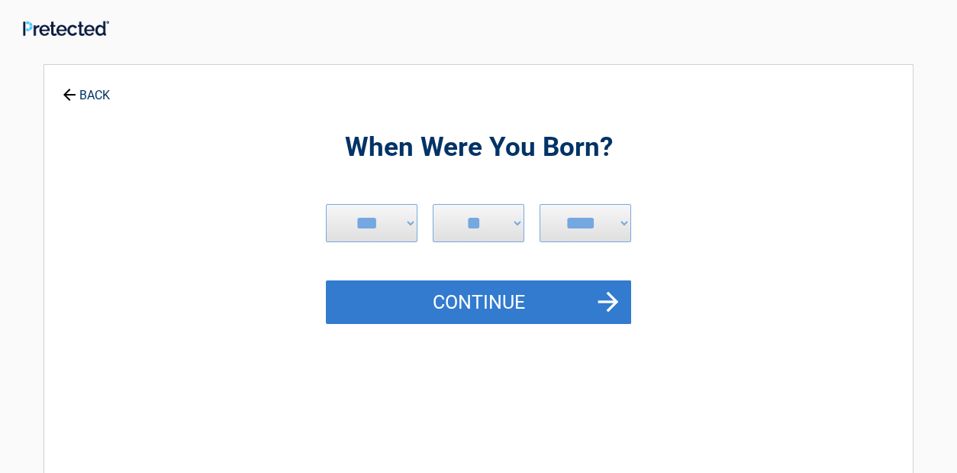
click at [482, 301] on button "Continue" at bounding box center [478, 302] width 305 height 44
